Goal: Navigation & Orientation: Find specific page/section

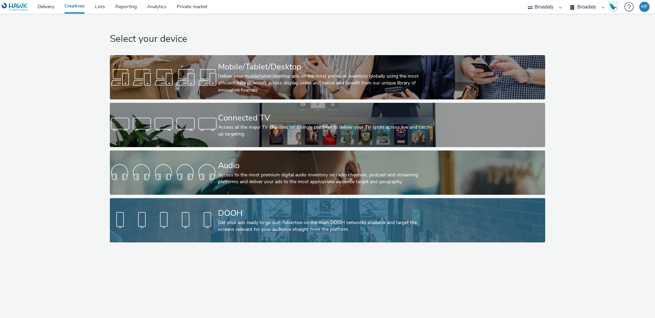
click at [272, 213] on div "DOOH" at bounding box center [326, 214] width 216 height 12
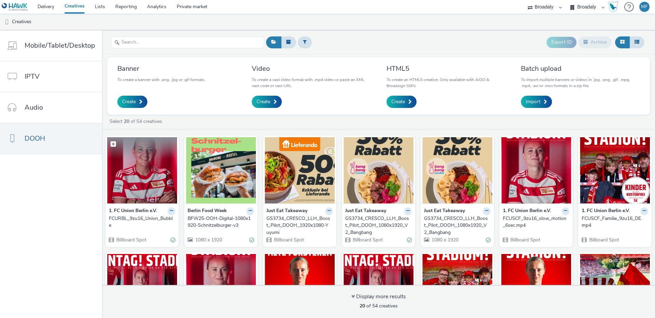
click at [130, 162] on img at bounding box center [142, 170] width 70 height 66
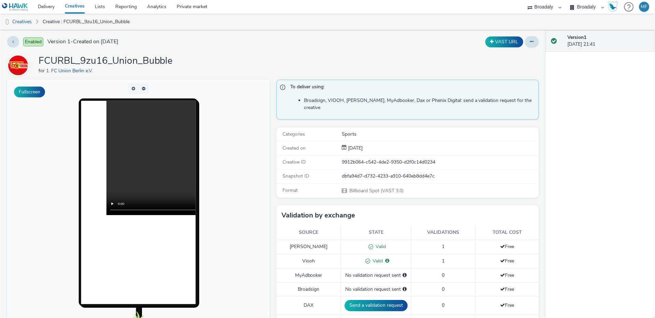
scroll to position [1, 0]
click at [391, 169] on div "Snapshot ID dbfa94d7-d732-4233-a910-640eb8dd4e7c" at bounding box center [407, 176] width 263 height 14
click at [389, 173] on div "dbfa94d7-d732-4233-a910-640eb8dd4e7c" at bounding box center [440, 176] width 196 height 7
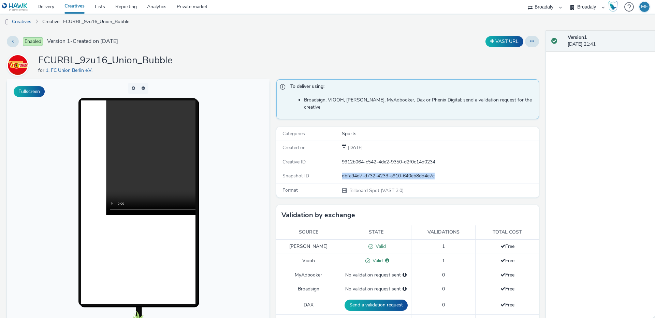
click at [389, 173] on div "dbfa94d7-d732-4233-a910-640eb8dd4e7c" at bounding box center [440, 176] width 196 height 7
copy div "dbfa94d7-d732-4233-a910-640eb8dd4e7c"
click at [560, 6] on div "Broadaly" at bounding box center [544, 7] width 41 height 14
click at [549, 6] on select "Broadaly" at bounding box center [544, 7] width 41 height 14
click at [581, 9] on select "Broadaly contrast MEDIA SERVICE" at bounding box center [587, 7] width 41 height 14
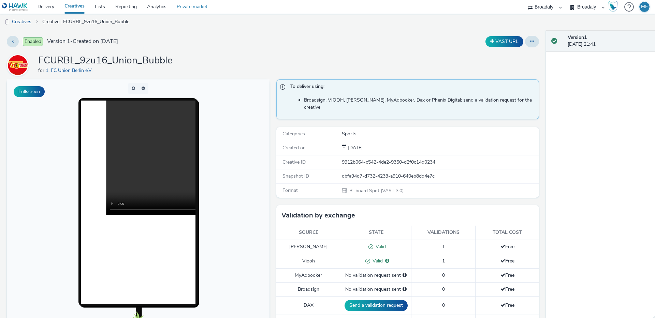
click at [200, 8] on link "Private market" at bounding box center [192, 7] width 41 height 14
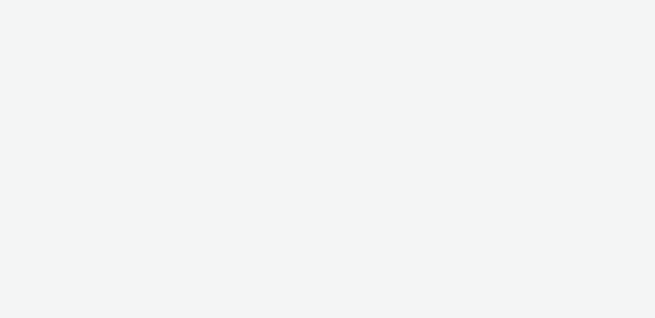
click at [50, 7] on div at bounding box center [327, 159] width 655 height 318
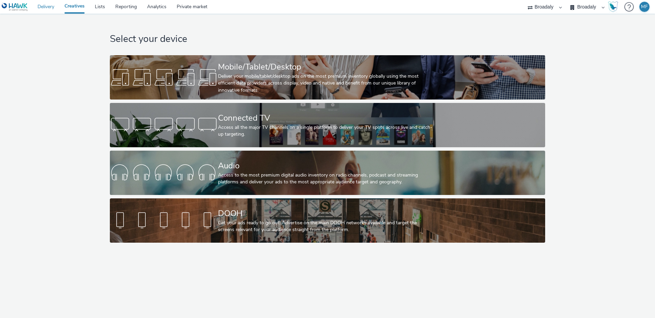
click at [50, 7] on link "Delivery" at bounding box center [45, 7] width 27 height 14
